Goal: Task Accomplishment & Management: Complete application form

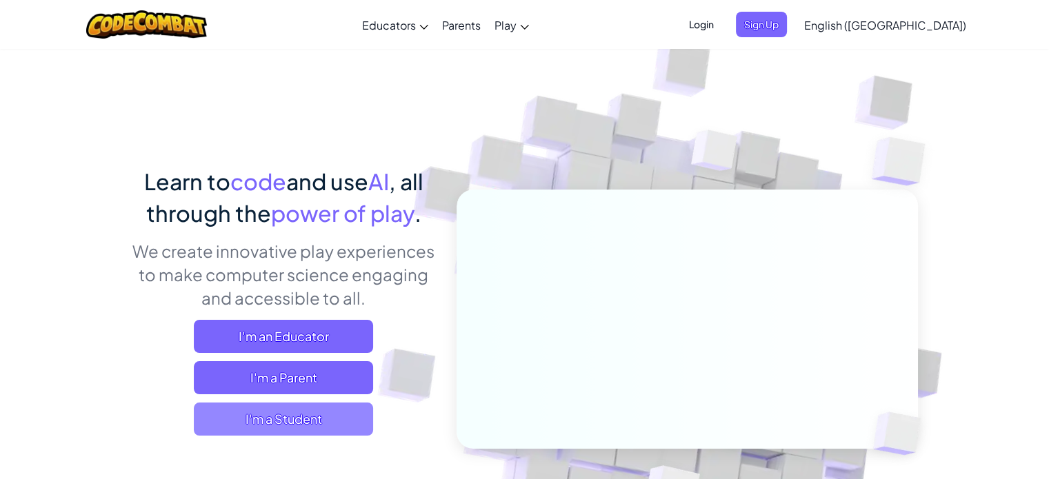
click at [317, 424] on span "I'm a Student" at bounding box center [283, 419] width 179 height 33
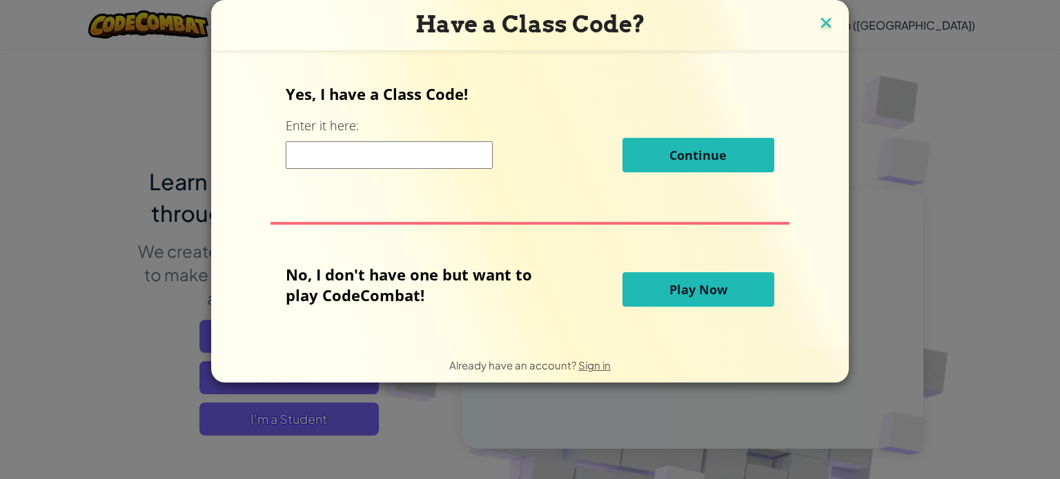
click at [820, 23] on img at bounding box center [826, 24] width 18 height 21
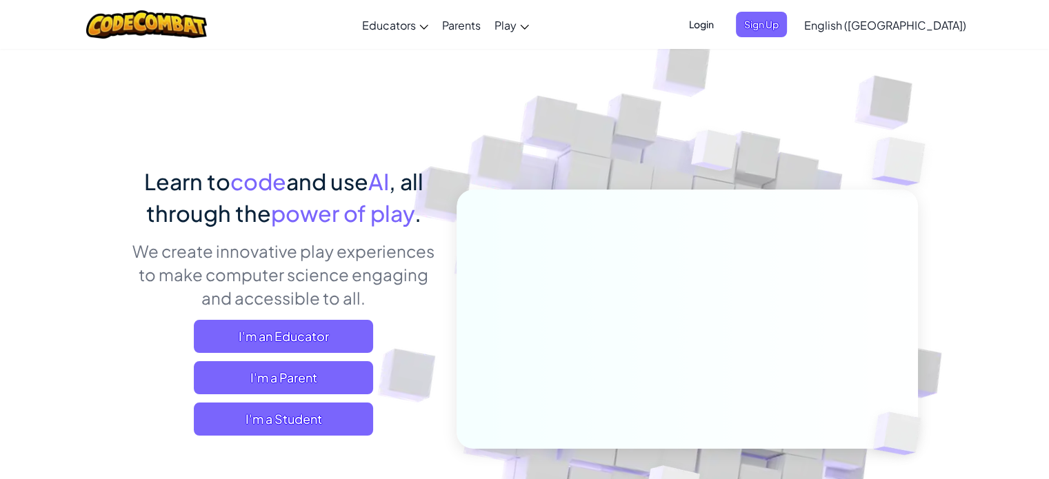
click at [722, 23] on span "Login" at bounding box center [701, 25] width 41 height 26
